Goal: Download file/media

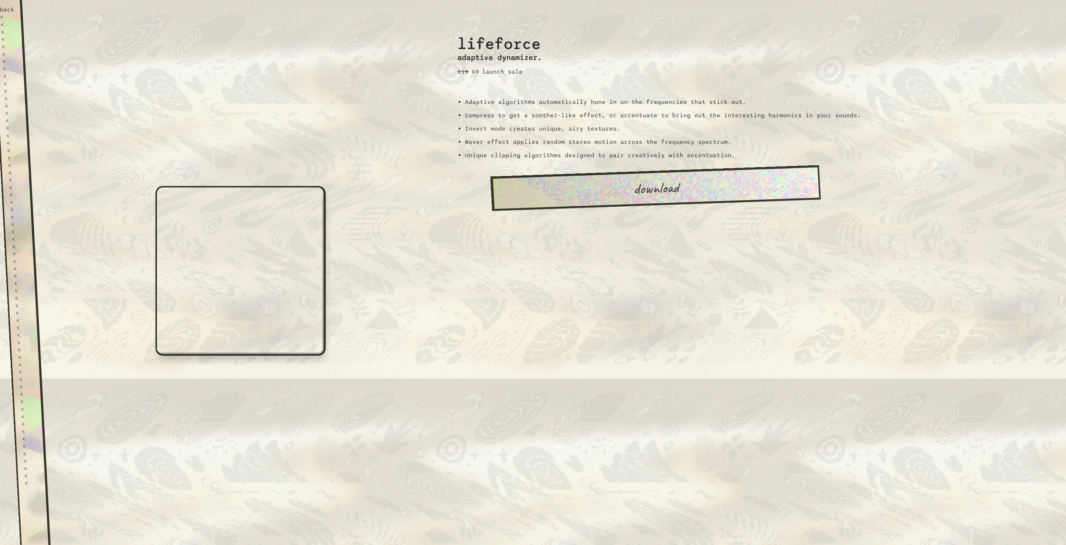
click at [640, 189] on link "download" at bounding box center [655, 188] width 330 height 46
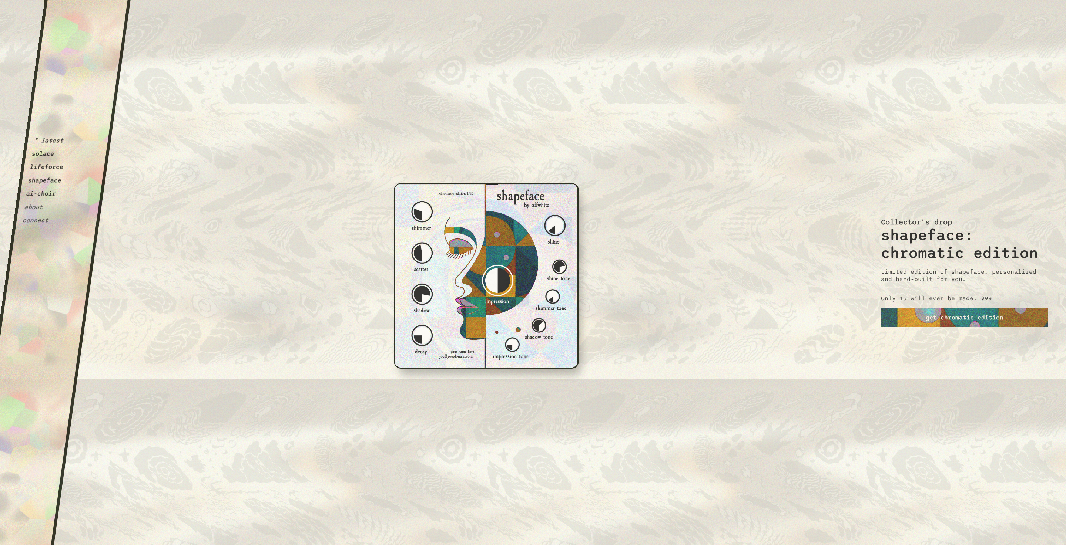
click at [46, 194] on button "ai-choir" at bounding box center [41, 193] width 31 height 7
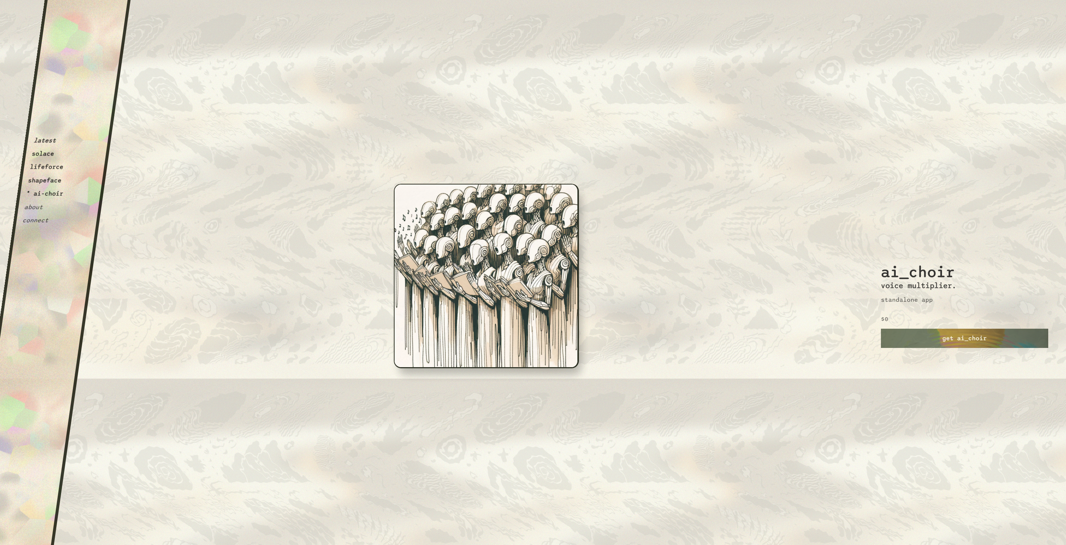
click at [468, 267] on div "OffWhite i m p e r f e c t i o n i s i n t e r e s t i n g. If you can't alread…" at bounding box center [487, 423] width 438 height 327
click at [499, 286] on div "i m p e r f e c t i o n i s i n t e r e s t i n g." at bounding box center [486, 374] width 365 height 212
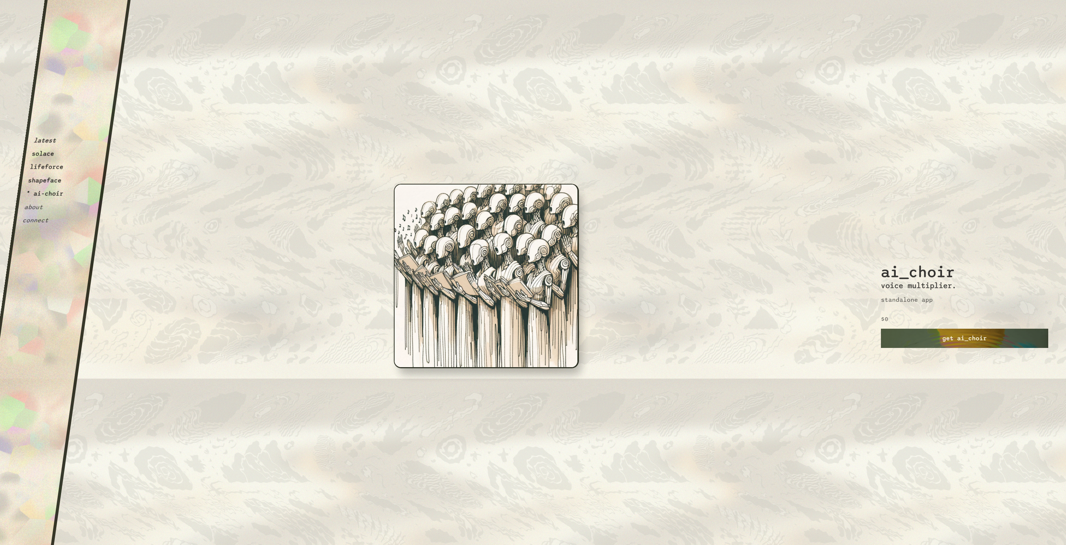
click at [937, 340] on link "get ai_choir" at bounding box center [964, 338] width 167 height 19
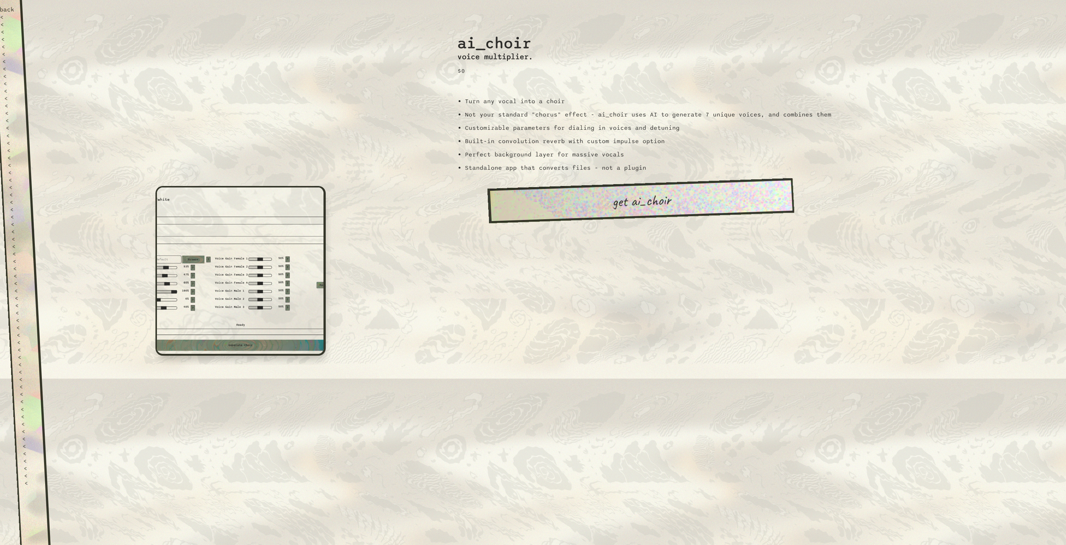
click at [628, 210] on link "get ai_choir" at bounding box center [640, 200] width 307 height 45
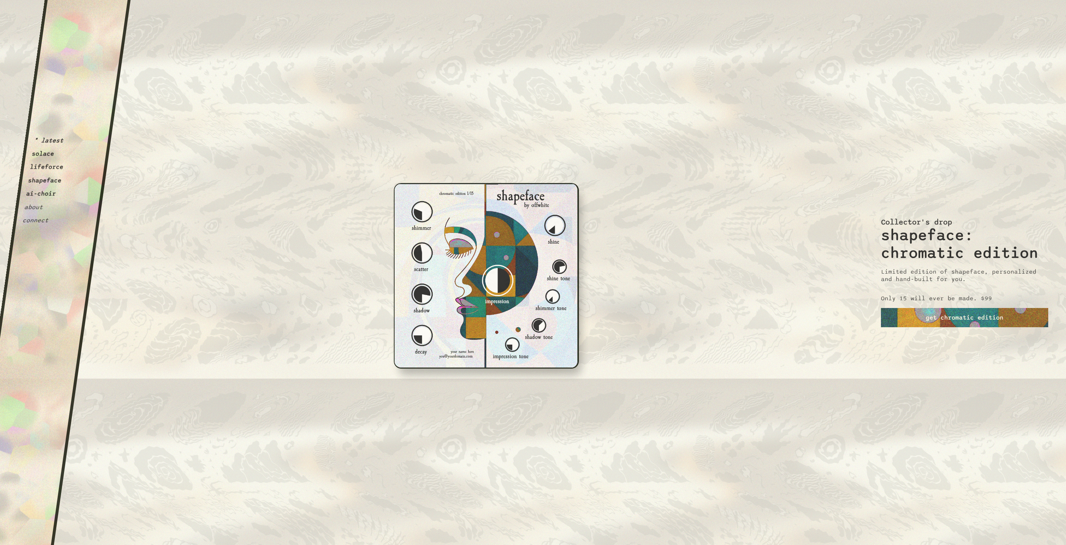
click at [508, 282] on div "i m p e r f e c t i o n i s i n t e r e s t i n g." at bounding box center [486, 374] width 365 height 212
click at [39, 181] on button "shapeface" at bounding box center [45, 180] width 34 height 7
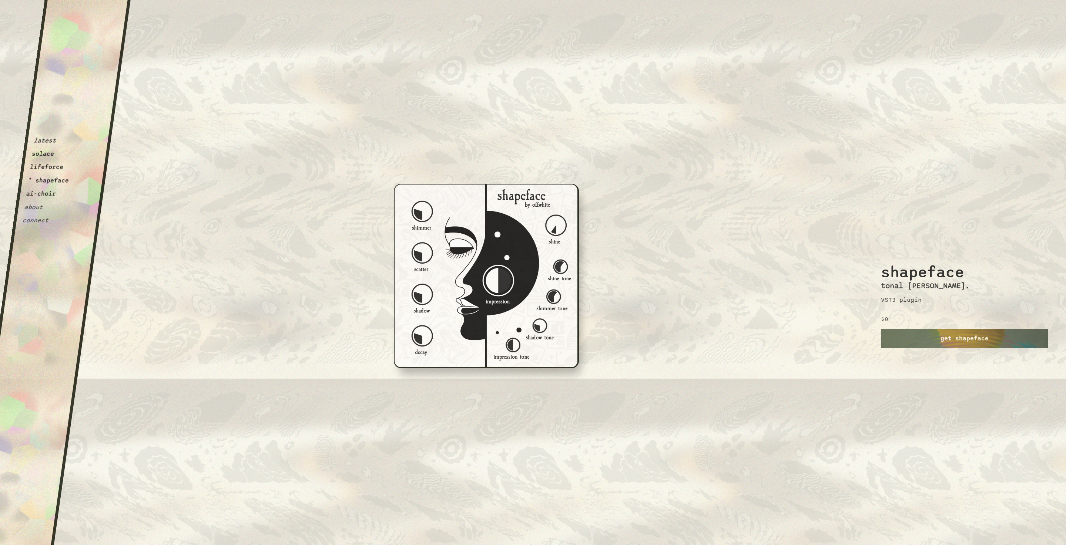
click at [521, 295] on div "i m p e r f e c t i o n i s i n t e r e s t i n g." at bounding box center [486, 374] width 365 height 212
click at [949, 340] on link "get shapeface" at bounding box center [964, 338] width 167 height 19
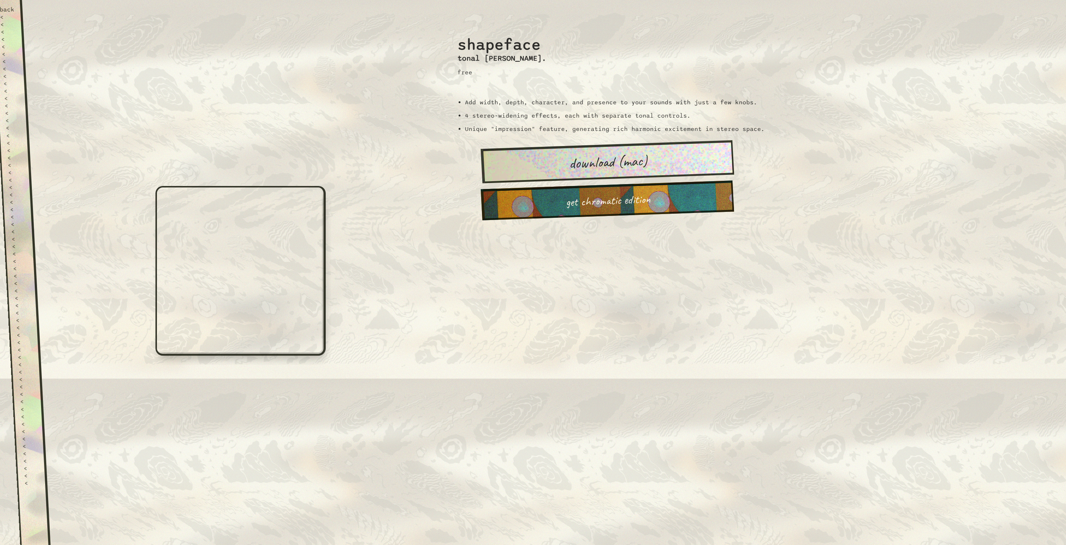
click at [583, 161] on link "download (mac)" at bounding box center [606, 161] width 253 height 43
click at [10, 9] on div "back" at bounding box center [6, 9] width 15 height 7
